Goal: Task Accomplishment & Management: Manage account settings

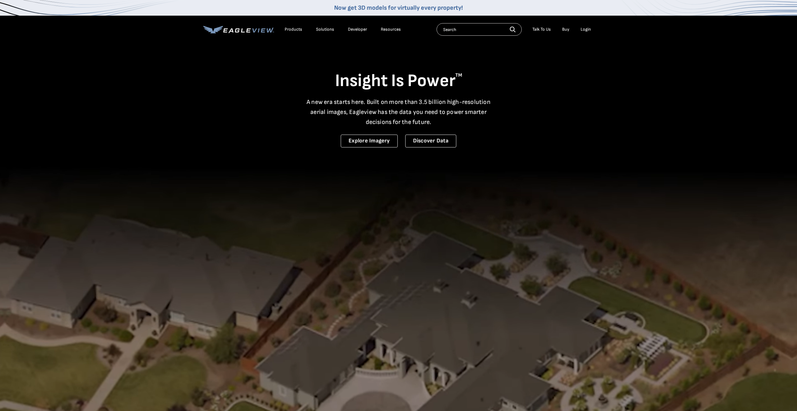
click at [584, 29] on div "Login" at bounding box center [586, 30] width 10 height 6
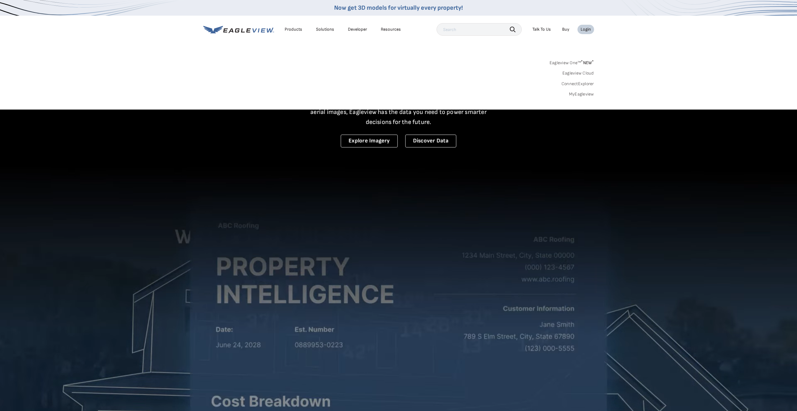
click at [582, 93] on link "MyEagleview" at bounding box center [581, 94] width 25 height 6
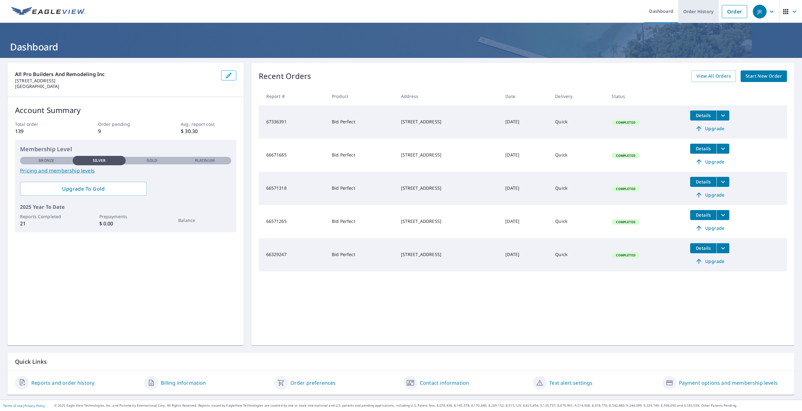
click at [699, 12] on link "Order History" at bounding box center [698, 11] width 40 height 23
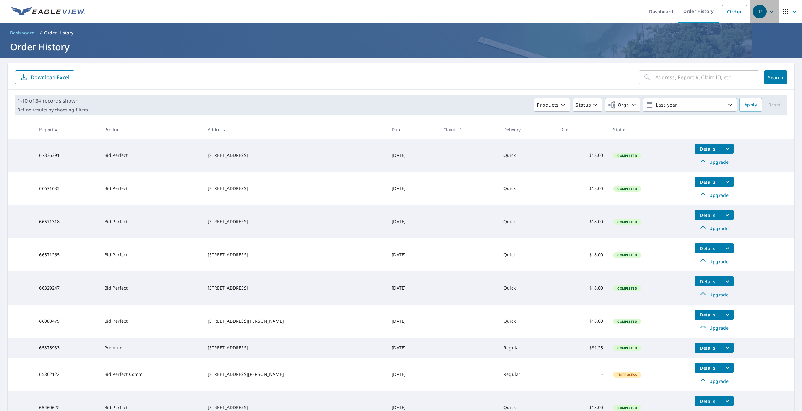
click at [762, 12] on span "JR" at bounding box center [765, 11] width 24 height 15
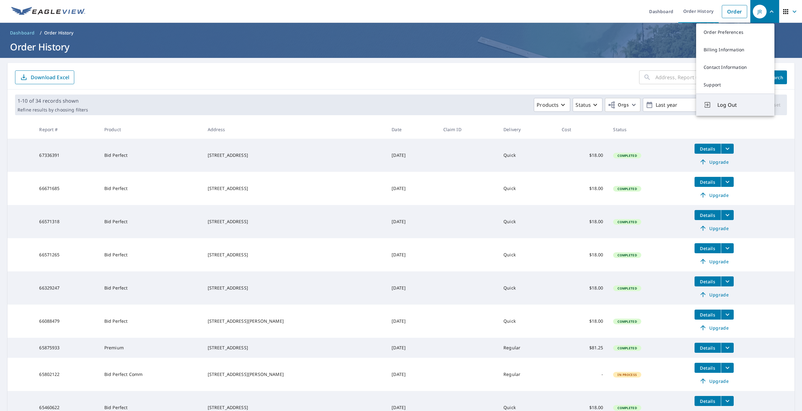
click at [726, 105] on span "Log Out" at bounding box center [741, 105] width 49 height 8
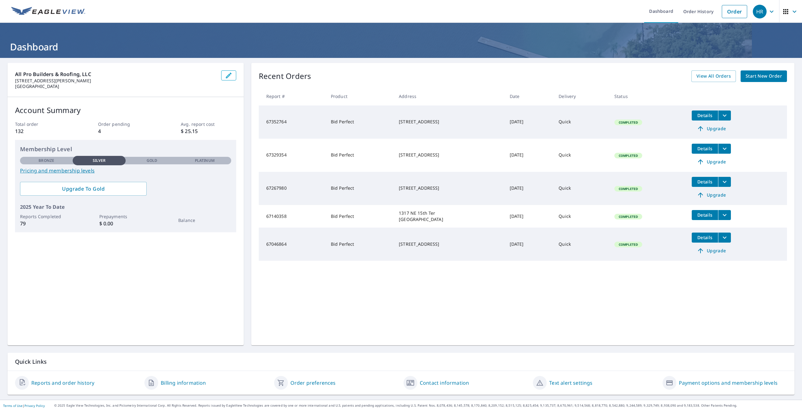
click at [731, 116] on button "filesDropdownBtn-67352764" at bounding box center [724, 116] width 13 height 10
click at [672, 106] on span "PDF" at bounding box center [672, 105] width 20 height 8
